Goal: Find specific page/section: Find specific page/section

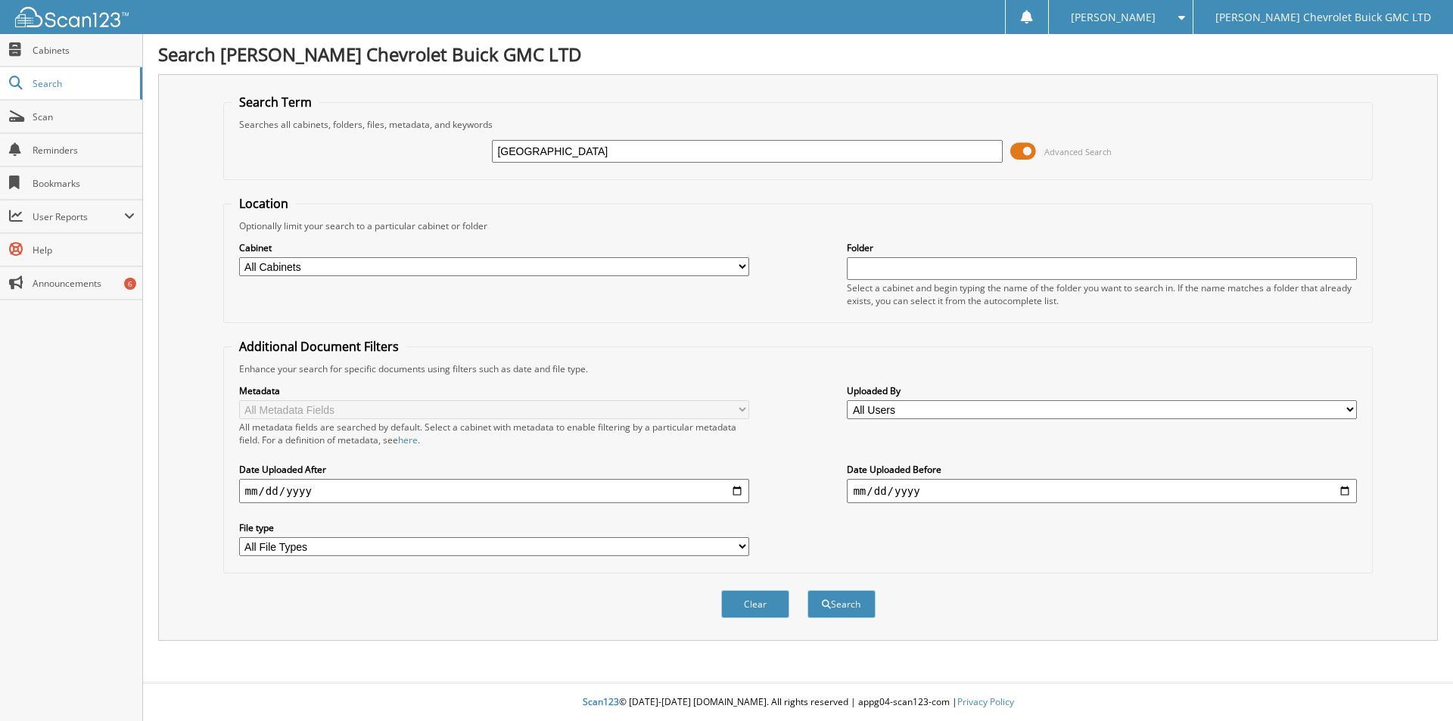
type input "[GEOGRAPHIC_DATA]"
click at [808, 590] on button "Search" at bounding box center [842, 604] width 68 height 28
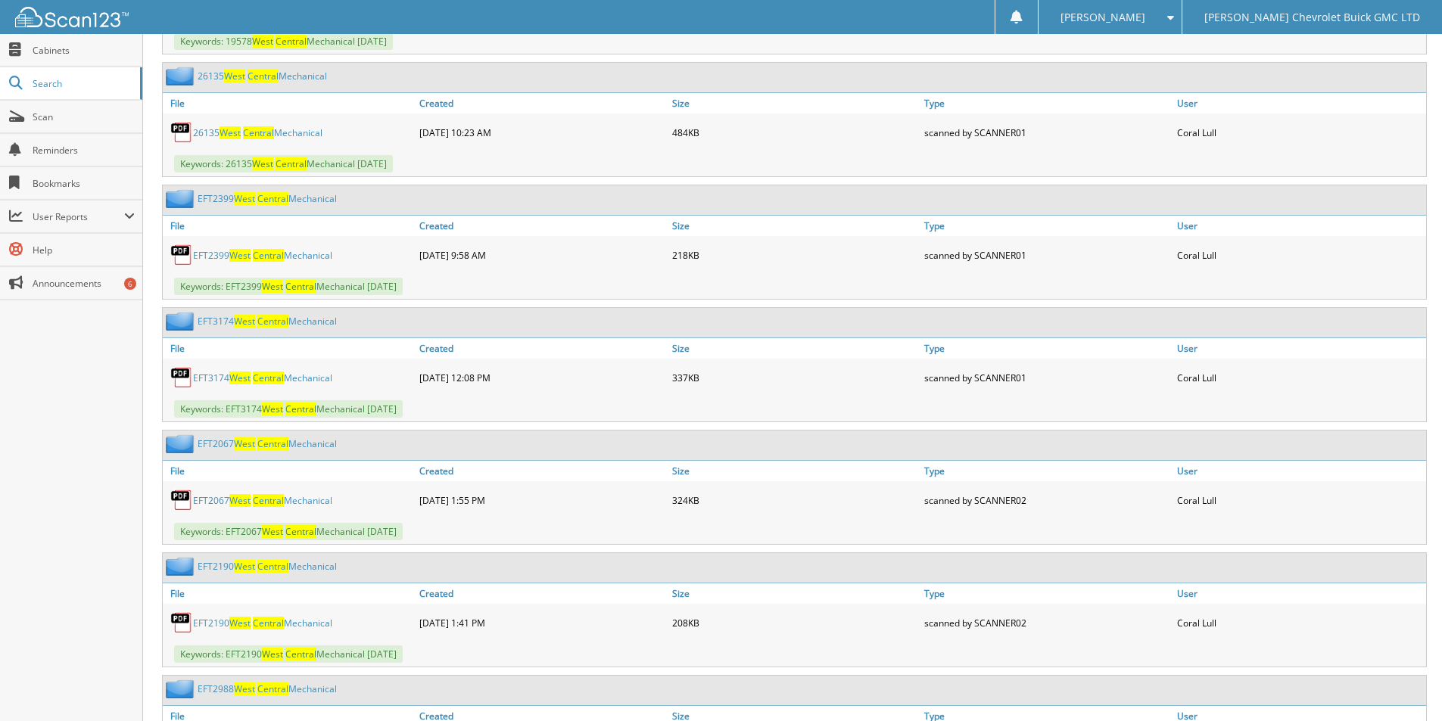
scroll to position [754, 0]
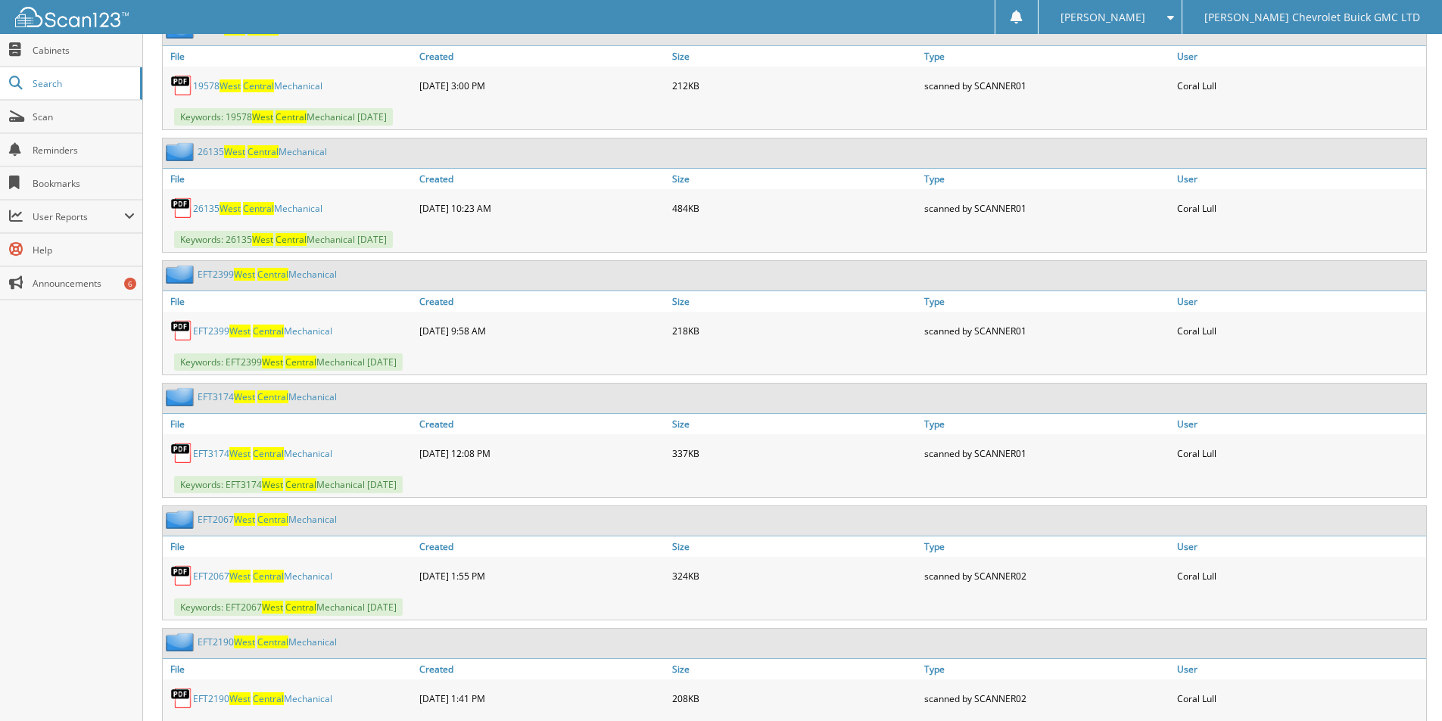
click at [280, 453] on span "Central" at bounding box center [268, 453] width 31 height 13
click at [286, 331] on link "EFT2399 West Central Mechanical" at bounding box center [262, 331] width 139 height 13
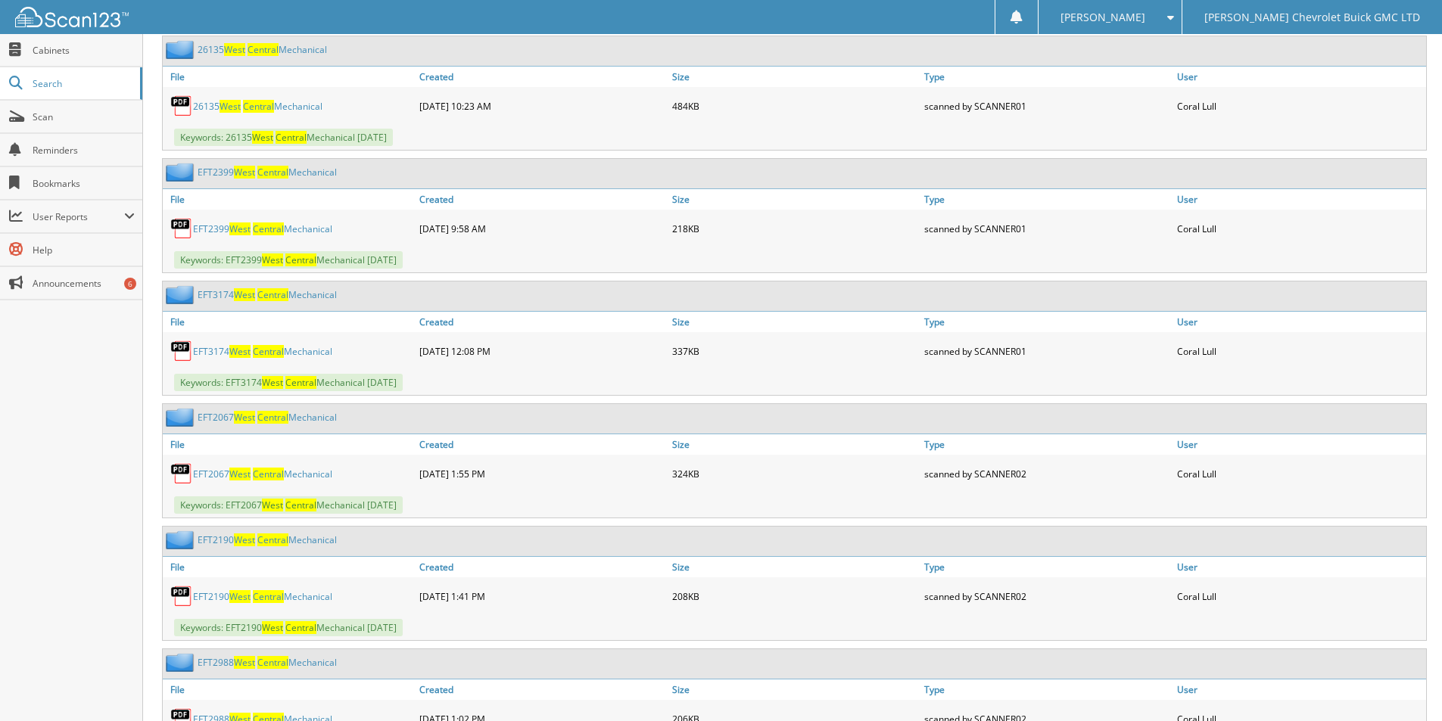
scroll to position [830, 0]
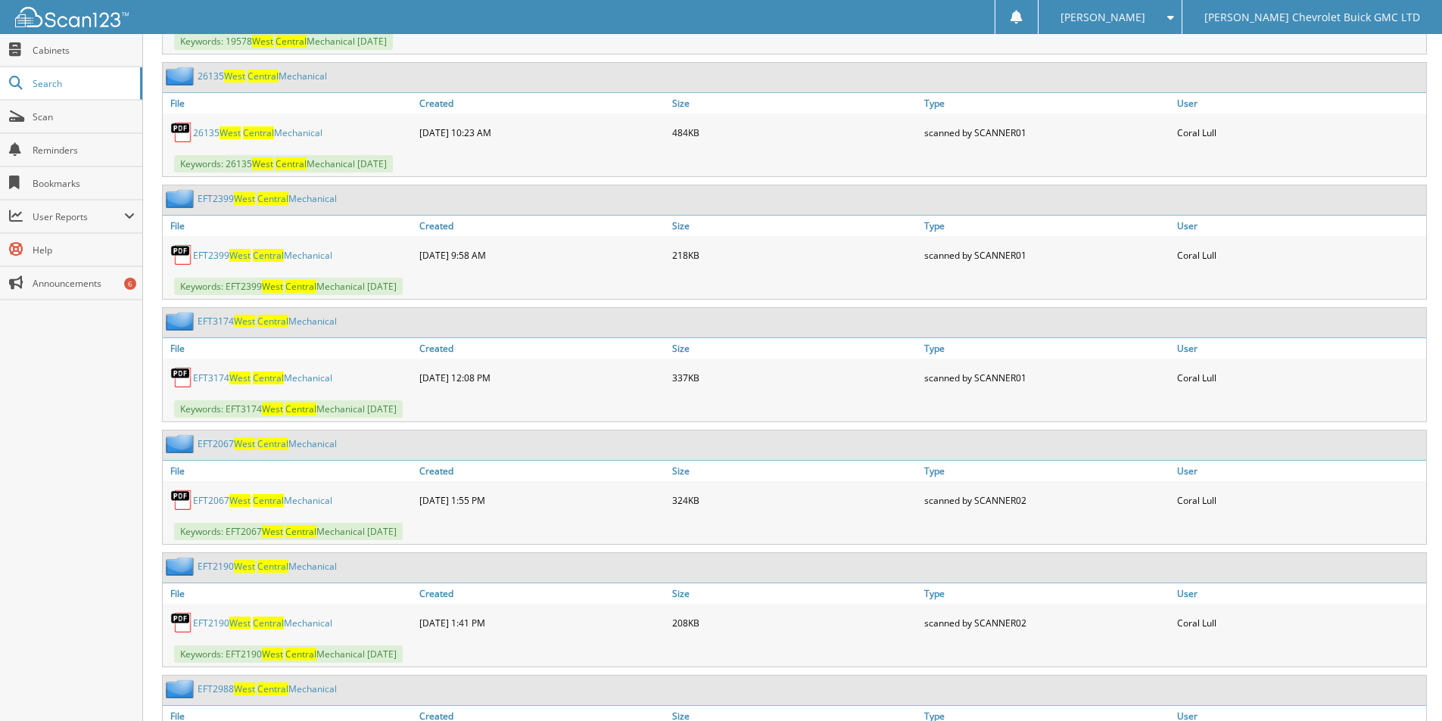
click at [325, 378] on link "EFT3174 West Central Mechanical" at bounding box center [262, 378] width 139 height 13
